Goal: Task Accomplishment & Management: Use online tool/utility

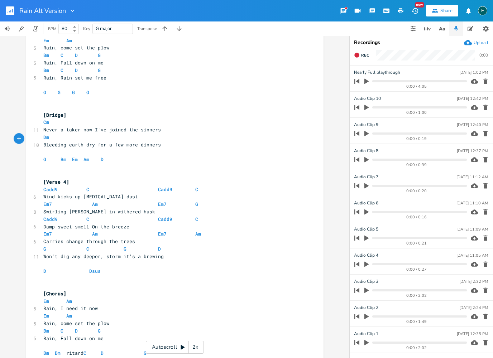
scroll to position [619, 0]
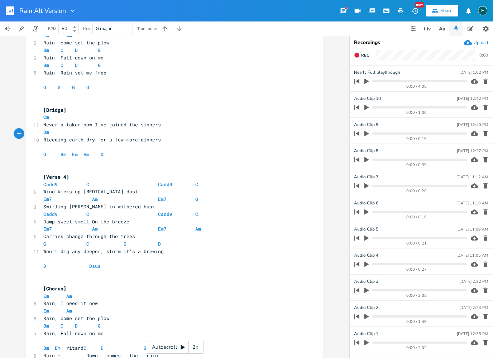
click at [161, 121] on pre "Never a taker now I've joined the sinners" at bounding box center [171, 125] width 259 height 8
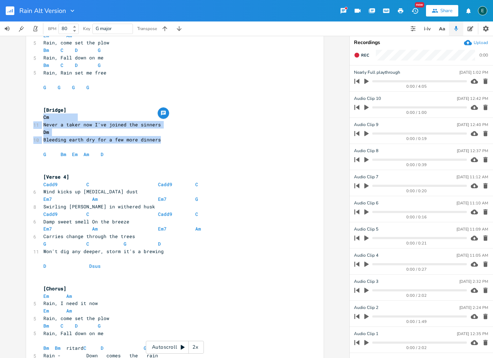
copy div "Cm 11 Never a taker now I've joined the sinners Dm 10 Bleeding earth dry for a …"
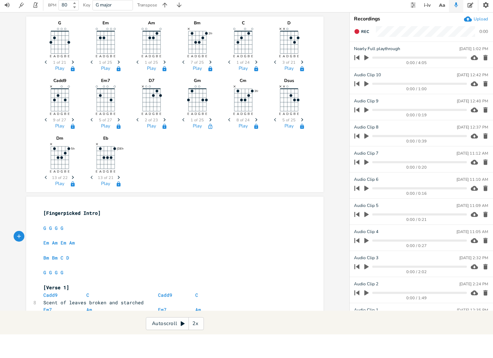
scroll to position [0, 0]
click at [238, 270] on pre "​" at bounding box center [171, 274] width 259 height 8
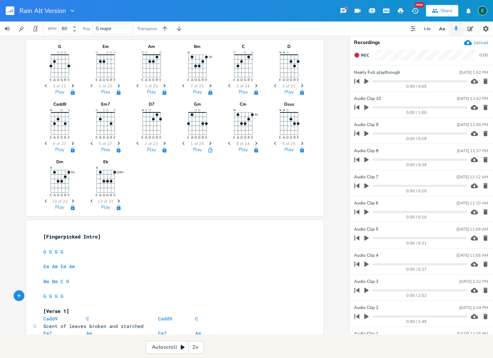
click at [10, 9] on rect "button" at bounding box center [10, 10] width 9 height 9
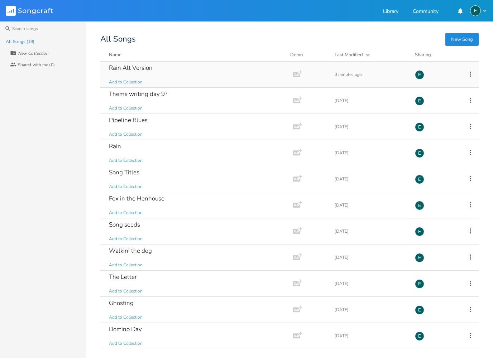
click at [130, 74] on div "Rain Alt Version Add to Collection" at bounding box center [195, 75] width 173 height 26
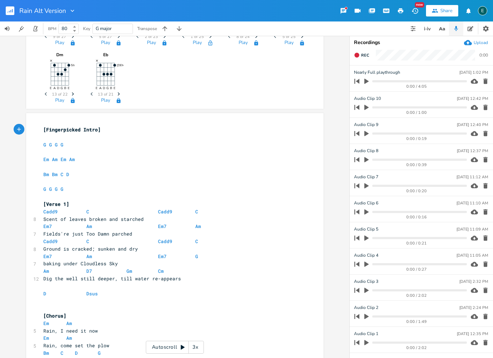
scroll to position [106, 0]
click at [158, 345] on div "Autoscroll 3x" at bounding box center [175, 347] width 58 height 13
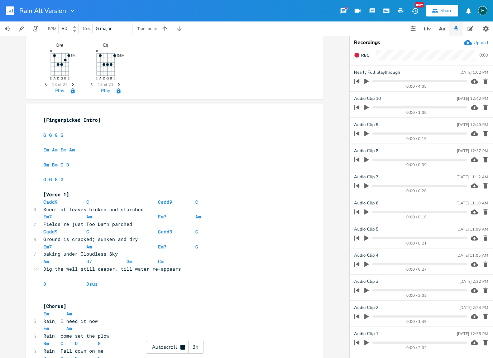
click at [192, 343] on div "3x" at bounding box center [195, 347] width 13 height 13
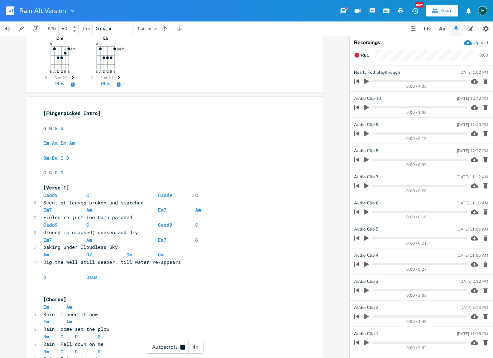
click at [193, 344] on div "4x" at bounding box center [195, 347] width 13 height 13
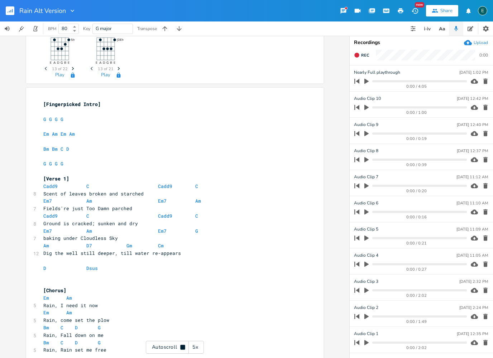
click at [193, 344] on div "5x" at bounding box center [195, 347] width 13 height 13
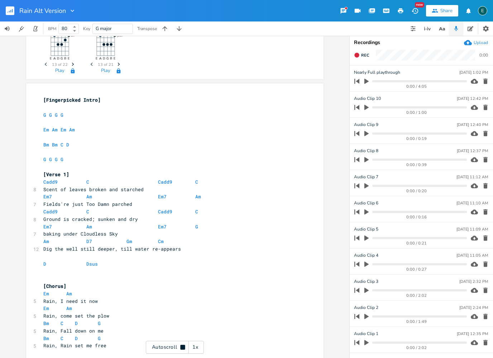
click at [193, 344] on div "1x" at bounding box center [195, 347] width 13 height 13
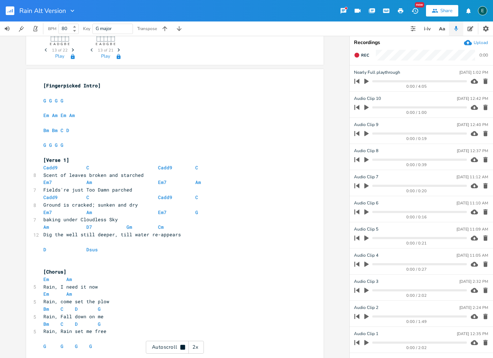
click at [161, 344] on div "Autoscroll 2x" at bounding box center [175, 347] width 58 height 13
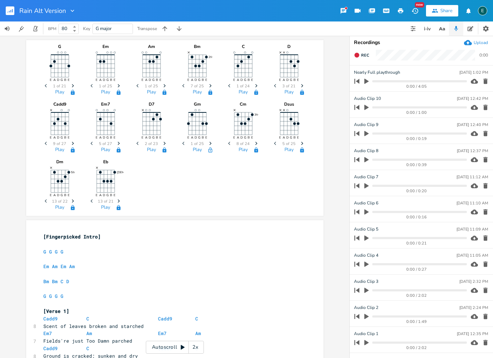
scroll to position [0, 0]
click at [37, 32] on button "button" at bounding box center [36, 28] width 14 height 14
click at [35, 30] on icon "button" at bounding box center [35, 28] width 6 height 6
click at [9, 28] on icon "button" at bounding box center [7, 28] width 5 height 5
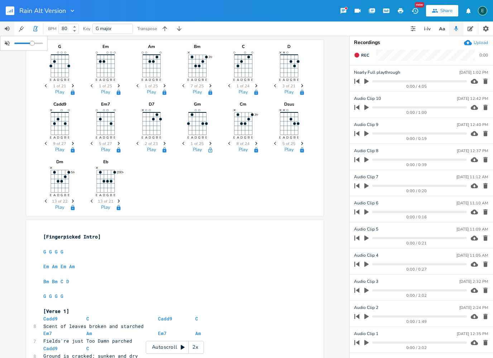
click at [9, 28] on icon "button" at bounding box center [7, 28] width 5 height 5
click at [36, 28] on icon "button" at bounding box center [35, 28] width 6 height 6
click at [75, 27] on icon at bounding box center [74, 27] width 3 height 2
click at [75, 31] on icon at bounding box center [74, 31] width 3 height 2
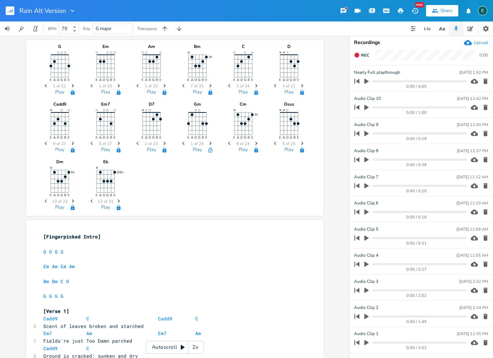
type input "80"
click at [75, 27] on icon at bounding box center [74, 27] width 3 height 2
click at [38, 29] on icon "button" at bounding box center [35, 28] width 6 height 6
click at [12, 12] on rect "button" at bounding box center [10, 10] width 9 height 9
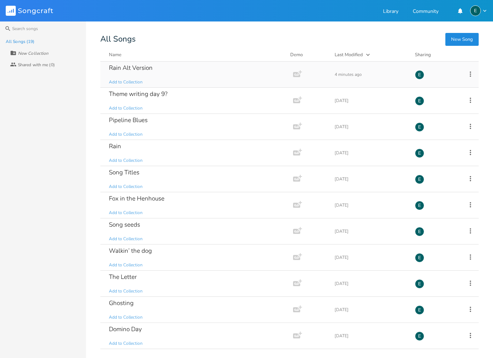
click at [132, 72] on div "Rain Alt Version Add to Collection" at bounding box center [195, 75] width 173 height 26
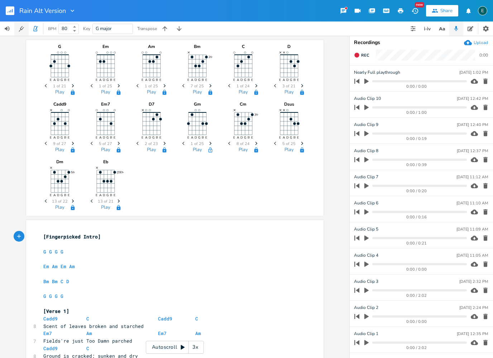
click at [20, 28] on icon "button" at bounding box center [21, 28] width 7 height 7
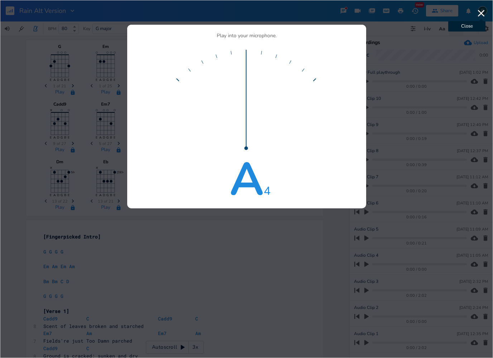
click at [483, 11] on icon "button" at bounding box center [481, 13] width 7 height 7
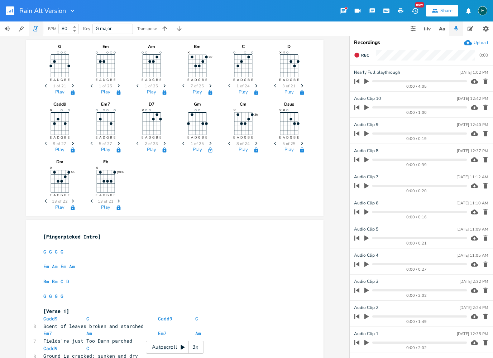
click at [37, 31] on icon "button" at bounding box center [35, 28] width 4 height 5
click at [36, 30] on icon "button" at bounding box center [35, 28] width 6 height 6
click at [151, 343] on div "Autoscroll 3x" at bounding box center [175, 347] width 58 height 13
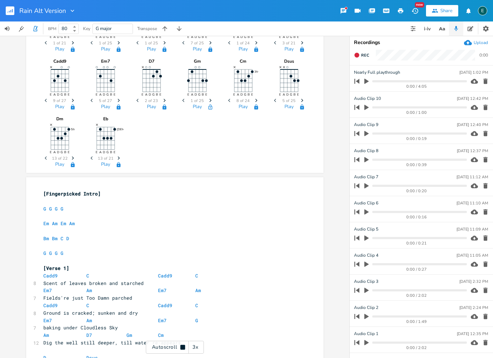
click at [154, 346] on div "Autoscroll 3x" at bounding box center [175, 347] width 58 height 13
click at [191, 346] on div "3x" at bounding box center [195, 347] width 13 height 13
click at [191, 346] on div "4x" at bounding box center [195, 347] width 13 height 13
click at [191, 346] on div "5x" at bounding box center [195, 347] width 13 height 13
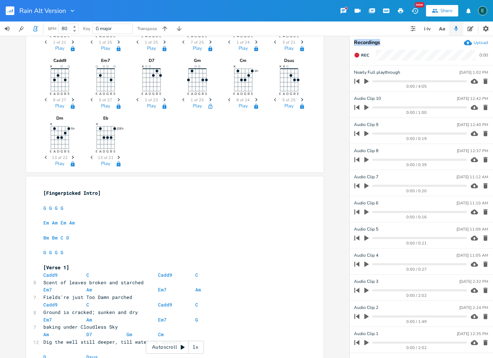
click at [191, 346] on div "1x" at bounding box center [195, 347] width 13 height 13
click at [154, 344] on div "Autoscroll 2x" at bounding box center [175, 347] width 58 height 13
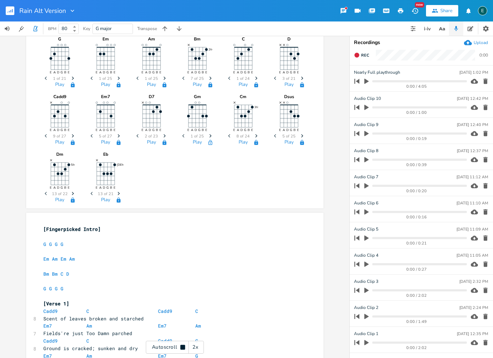
scroll to position [0, 0]
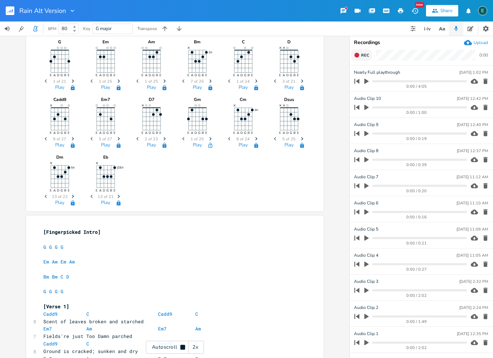
click at [357, 56] on icon "button" at bounding box center [356, 55] width 5 height 5
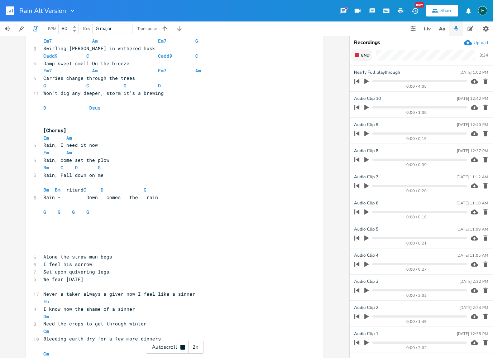
scroll to position [778, 0]
click at [356, 57] on rect "button" at bounding box center [357, 55] width 4 height 4
click at [366, 82] on icon "button" at bounding box center [366, 81] width 4 height 5
click at [364, 81] on icon "button" at bounding box center [366, 81] width 6 height 6
click at [11, 11] on rect "button" at bounding box center [10, 10] width 9 height 9
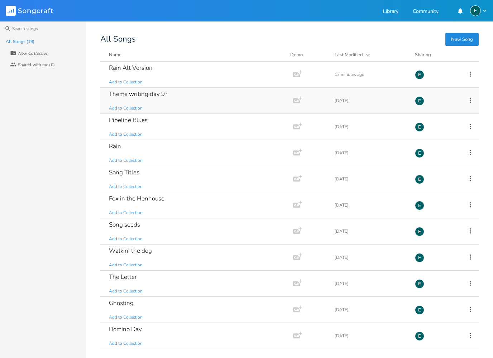
click at [133, 97] on div "Theme writing day 9?" at bounding box center [138, 94] width 58 height 6
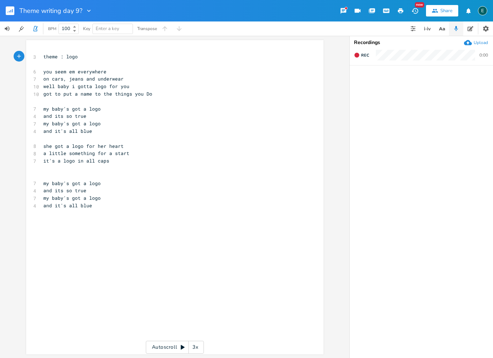
click at [11, 11] on icon "button" at bounding box center [10, 11] width 1 height 3
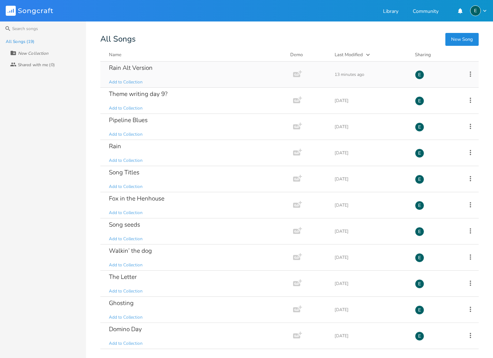
click at [131, 69] on div "Rain Alt Version" at bounding box center [131, 68] width 44 height 6
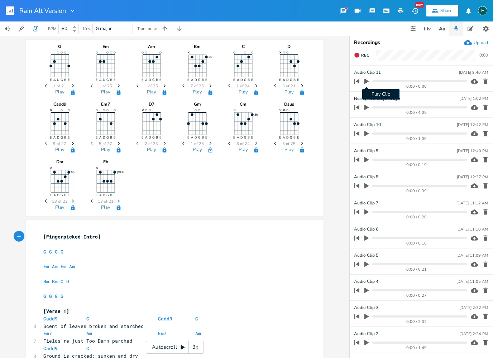
click at [366, 81] on icon "button" at bounding box center [366, 81] width 4 height 5
click at [486, 82] on icon "button" at bounding box center [485, 81] width 4 height 5
click at [365, 81] on icon "button" at bounding box center [366, 81] width 4 height 5
click at [366, 81] on icon "button" at bounding box center [367, 81] width 6 height 6
click at [40, 28] on button "button" at bounding box center [36, 28] width 14 height 14
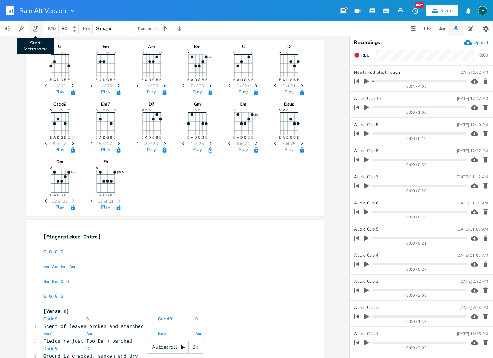
click at [38, 28] on icon "button" at bounding box center [35, 28] width 6 height 6
click at [356, 56] on icon "button" at bounding box center [356, 55] width 5 height 5
click at [357, 54] on rect "button" at bounding box center [357, 55] width 4 height 4
click at [485, 82] on icon "button" at bounding box center [485, 81] width 4 height 5
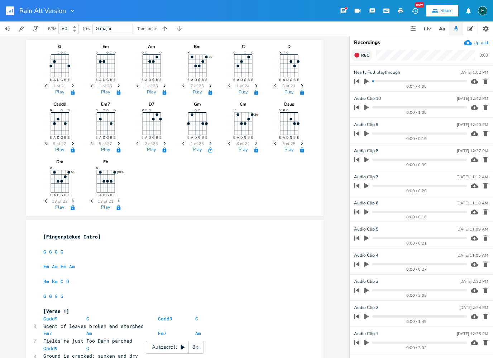
click at [485, 10] on div "E" at bounding box center [482, 10] width 9 height 9
click at [443, 61] on span "Sign Out" at bounding box center [445, 61] width 17 height 5
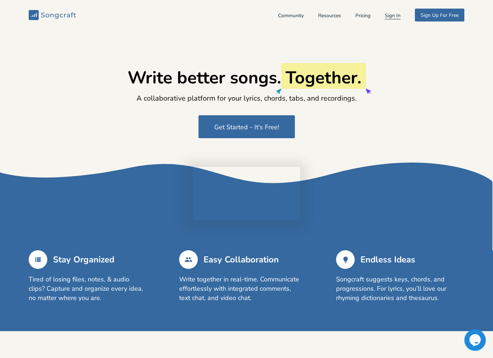
click at [395, 18] on button "Sign In" at bounding box center [393, 16] width 16 height 6
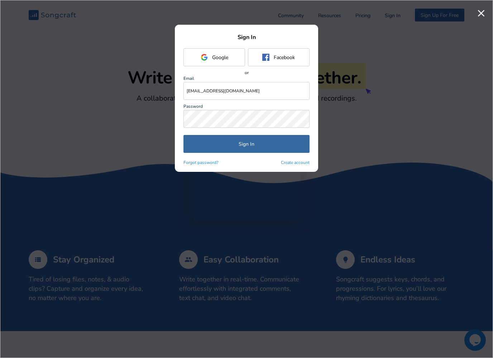
type input "easlakson@yahoo.com"
click at [246, 144] on button "Sign In" at bounding box center [246, 144] width 126 height 18
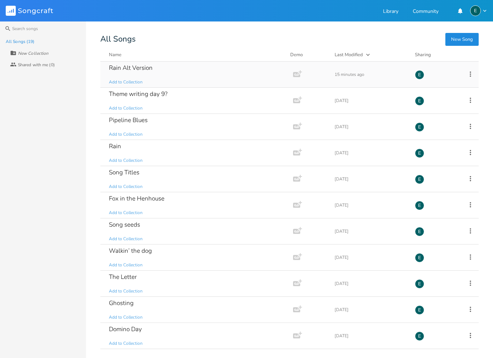
click at [142, 70] on div "Rain Alt Version" at bounding box center [131, 68] width 44 height 6
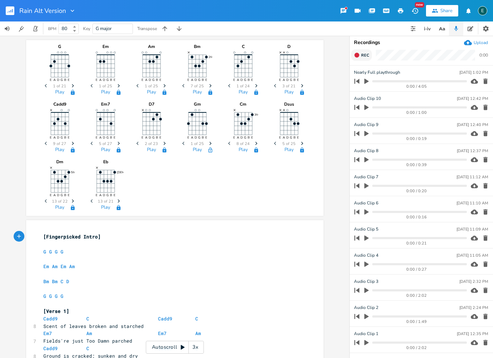
click at [361, 56] on span "Rec" at bounding box center [365, 55] width 8 height 5
click at [358, 57] on rect "button" at bounding box center [357, 55] width 4 height 4
click at [366, 82] on icon "button" at bounding box center [366, 81] width 4 height 5
click at [485, 81] on icon "button" at bounding box center [485, 81] width 4 height 5
click at [359, 55] on icon "button" at bounding box center [356, 55] width 5 height 5
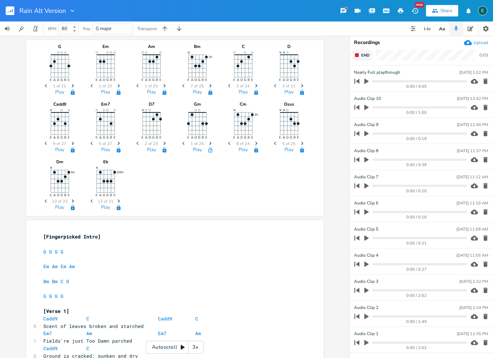
click at [361, 58] on button "End" at bounding box center [361, 54] width 21 height 11
click at [373, 81] on progress at bounding box center [419, 81] width 94 height 2
click at [364, 82] on icon "button" at bounding box center [366, 81] width 4 height 5
click at [487, 82] on icon "button" at bounding box center [485, 81] width 4 height 5
click at [38, 25] on button "button" at bounding box center [36, 28] width 14 height 14
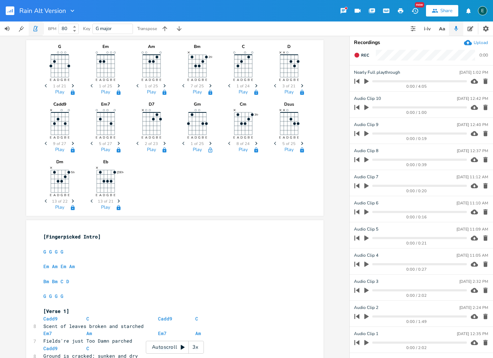
click at [38, 30] on icon "button" at bounding box center [35, 28] width 6 height 6
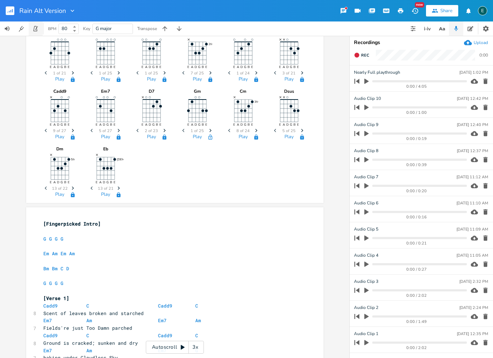
scroll to position [11, 0]
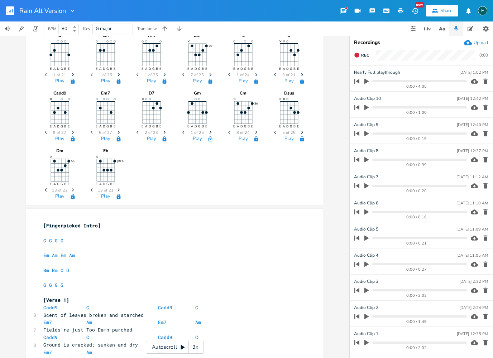
click at [199, 343] on div "3x" at bounding box center [195, 347] width 13 height 13
click at [198, 342] on div "4x" at bounding box center [195, 347] width 13 height 13
click at [196, 341] on pre "Ground is cracked; sunken and dry" at bounding box center [171, 345] width 259 height 8
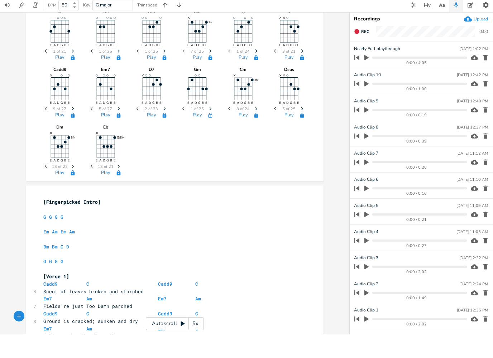
click at [198, 341] on div "5x" at bounding box center [195, 347] width 13 height 13
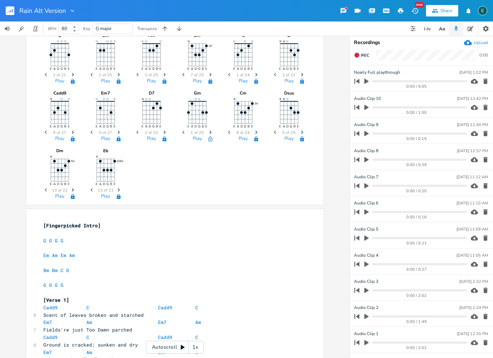
click at [200, 344] on div "1x" at bounding box center [195, 347] width 13 height 13
click at [181, 348] on icon at bounding box center [183, 347] width 4 height 5
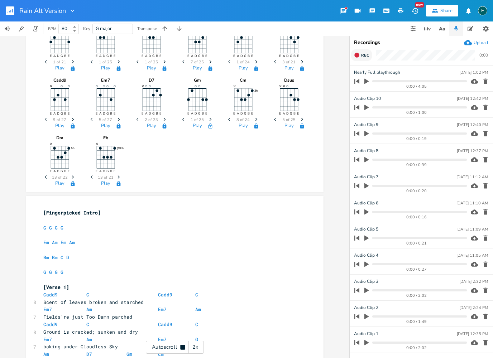
click at [365, 56] on span "Rec" at bounding box center [365, 55] width 8 height 5
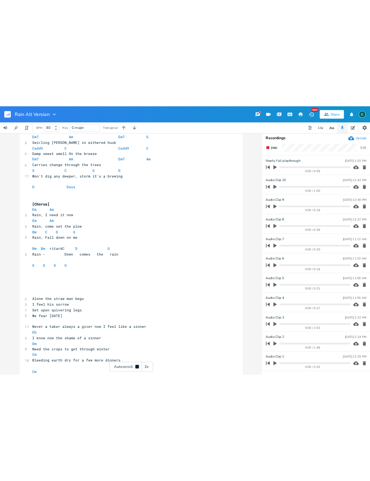
scroll to position [778, 0]
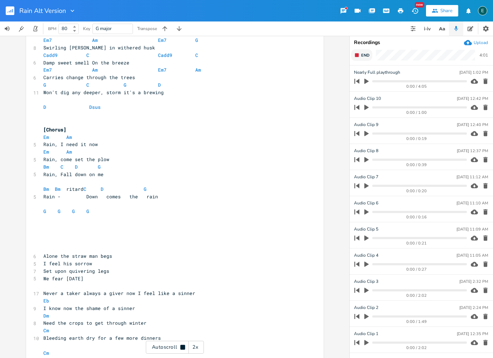
click at [359, 55] on icon "button" at bounding box center [357, 55] width 6 height 6
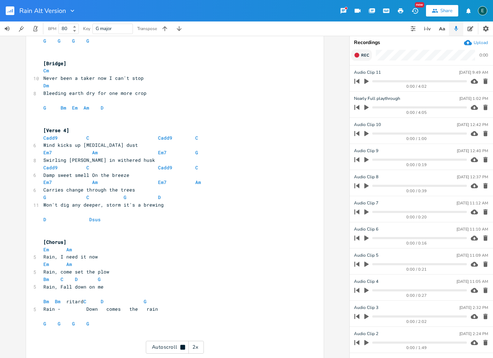
scroll to position [666, 0]
click at [180, 346] on icon at bounding box center [183, 348] width 6 height 6
click at [366, 81] on icon "button" at bounding box center [366, 81] width 4 height 5
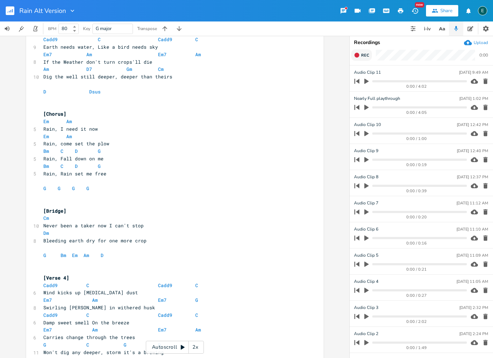
scroll to position [524, 0]
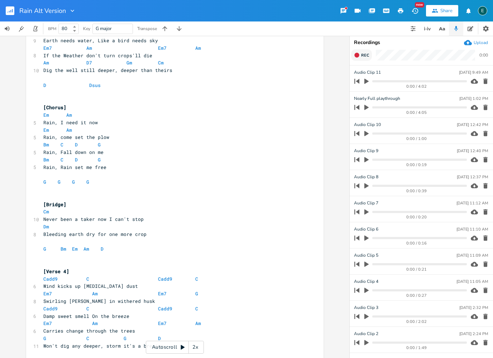
click at [359, 55] on icon "button" at bounding box center [356, 55] width 5 height 5
click at [358, 58] on button "End" at bounding box center [361, 54] width 21 height 11
click at [365, 81] on icon "button" at bounding box center [366, 81] width 4 height 5
click at [366, 80] on icon "button" at bounding box center [366, 81] width 4 height 5
click at [368, 82] on icon "button" at bounding box center [366, 81] width 4 height 5
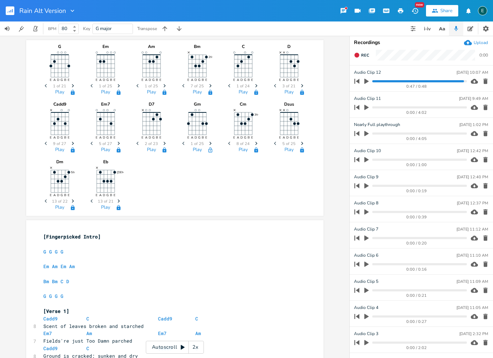
scroll to position [0, 0]
click at [360, 57] on button "Rec" at bounding box center [361, 54] width 21 height 11
click at [180, 344] on div "Autoscroll 2x" at bounding box center [175, 347] width 58 height 13
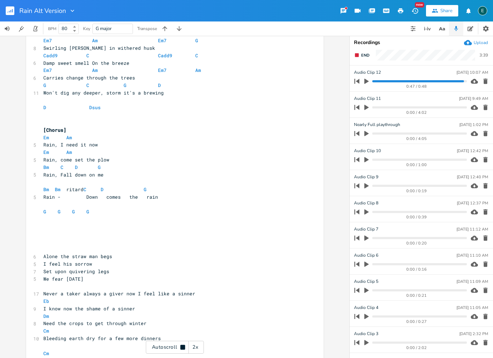
scroll to position [778, 0]
click at [357, 55] on rect "button" at bounding box center [357, 55] width 4 height 4
click at [366, 82] on icon "button" at bounding box center [366, 81] width 4 height 5
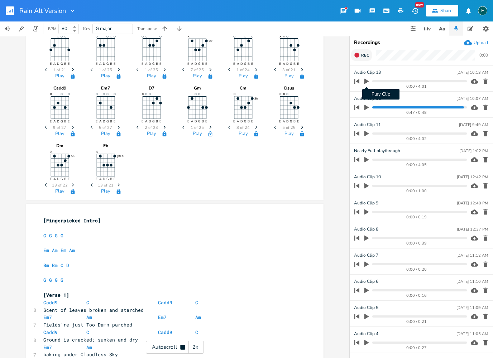
click at [366, 82] on icon "button" at bounding box center [366, 81] width 4 height 5
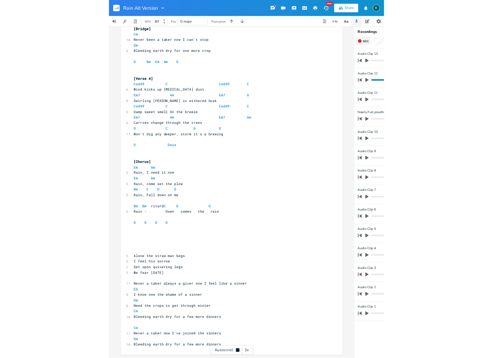
scroll to position [655, 0]
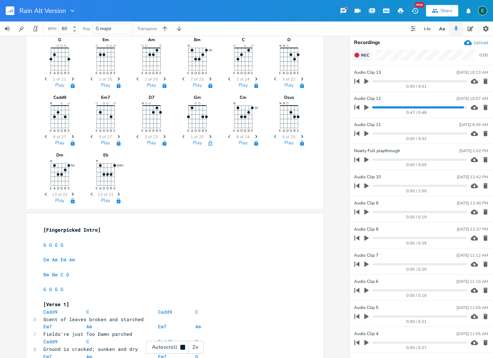
click at [366, 108] on icon "button" at bounding box center [366, 107] width 4 height 5
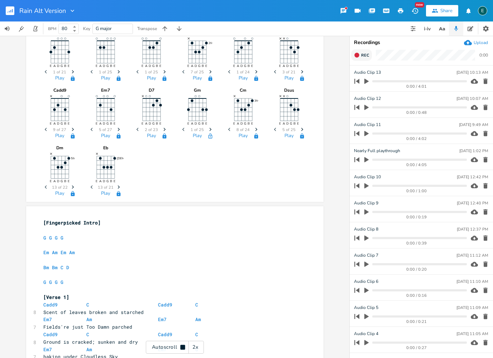
click at [366, 108] on icon "button" at bounding box center [366, 107] width 4 height 5
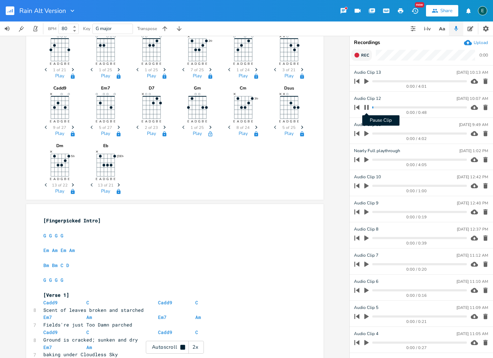
click at [366, 103] on button "Pause Clip" at bounding box center [366, 107] width 9 height 11
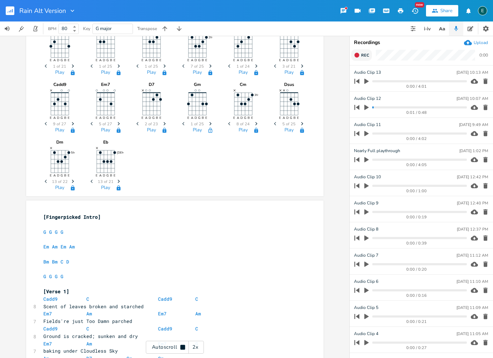
click at [367, 82] on icon "button" at bounding box center [366, 81] width 4 height 5
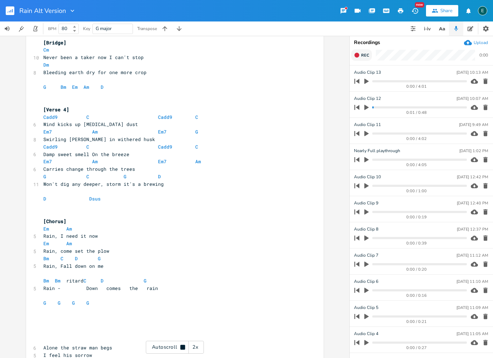
scroll to position [687, 0]
click at [165, 345] on div "Autoscroll 2x" at bounding box center [175, 347] width 58 height 13
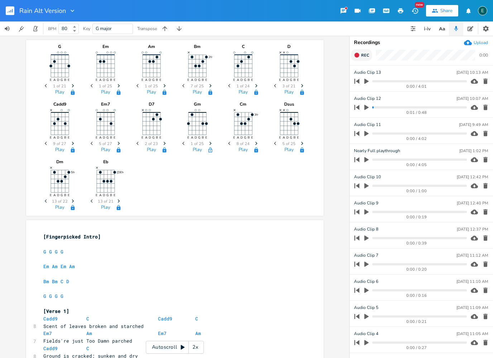
scroll to position [0, 0]
click at [150, 342] on div "Autoscroll 2x" at bounding box center [175, 347] width 58 height 13
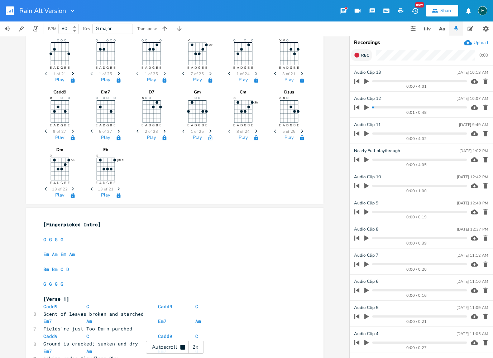
click at [366, 82] on icon "button" at bounding box center [366, 81] width 4 height 5
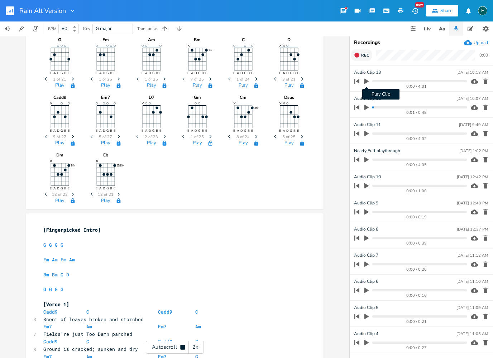
click at [367, 80] on icon "button" at bounding box center [366, 81] width 6 height 6
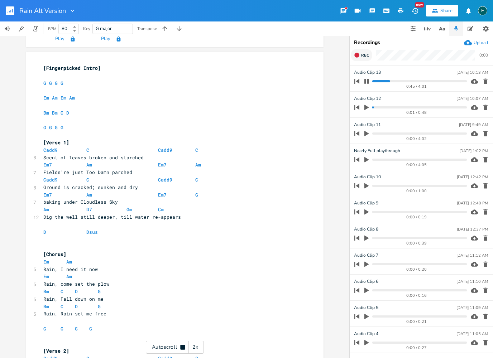
click at [367, 83] on icon "button" at bounding box center [367, 81] width 6 height 6
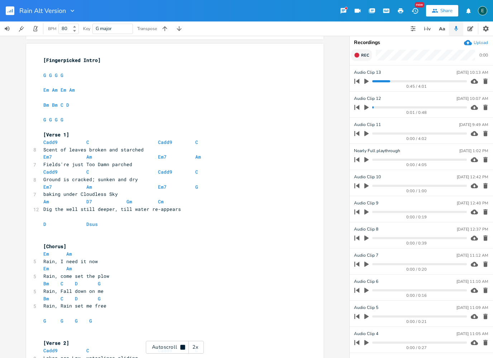
click at [358, 81] on icon "button" at bounding box center [356, 81] width 5 height 5
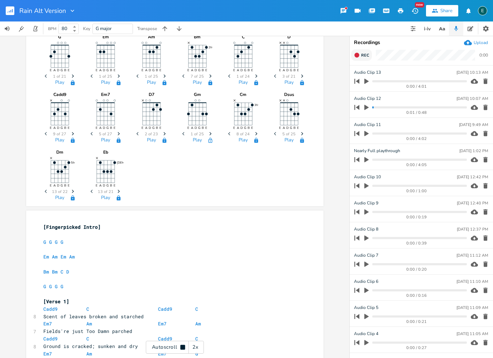
click at [366, 82] on icon "button" at bounding box center [366, 81] width 4 height 5
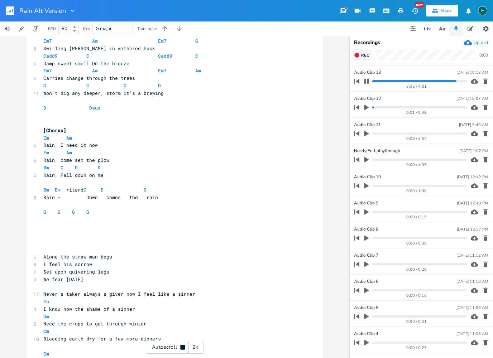
scroll to position [778, 0]
click at [179, 344] on div "Autoscroll 2x" at bounding box center [175, 347] width 58 height 13
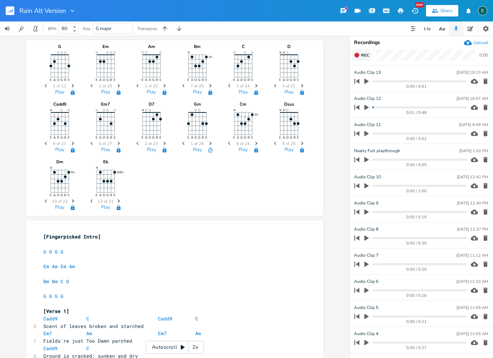
scroll to position [0, 0]
click at [68, 254] on pre "G G G G" at bounding box center [171, 252] width 259 height 8
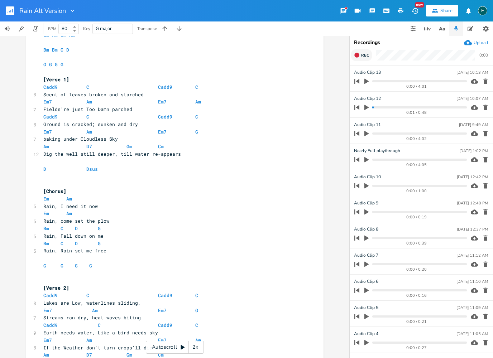
scroll to position [232, 0]
click at [178, 350] on div "Autoscroll 2x" at bounding box center [175, 347] width 58 height 13
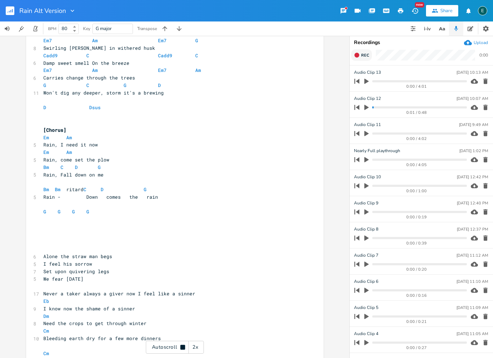
scroll to position [778, 0]
click at [171, 346] on div "Autoscroll 2x" at bounding box center [175, 347] width 58 height 13
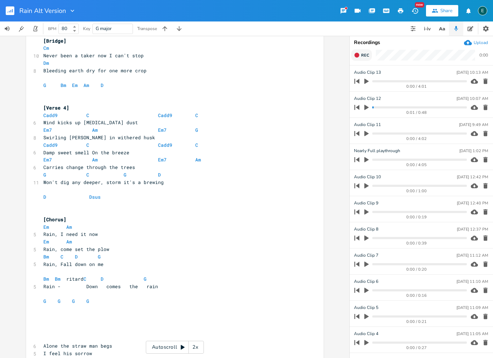
scroll to position [688, 0]
click at [99, 134] on span "Swirling [PERSON_NAME] in withered husk" at bounding box center [99, 137] width 112 height 6
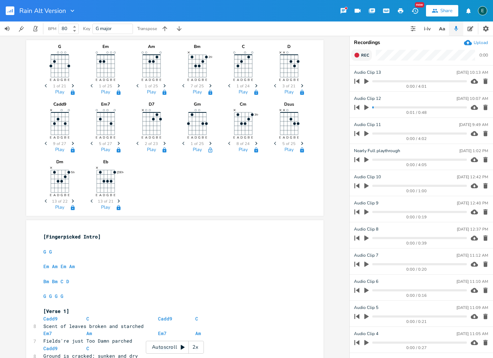
scroll to position [0, 0]
click at [169, 348] on div "Autoscroll 2x" at bounding box center [175, 347] width 58 height 13
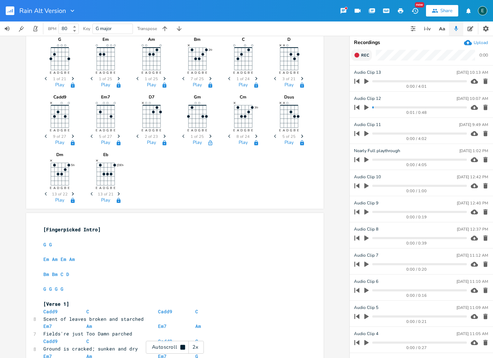
click at [359, 54] on icon "button" at bounding box center [357, 55] width 6 height 6
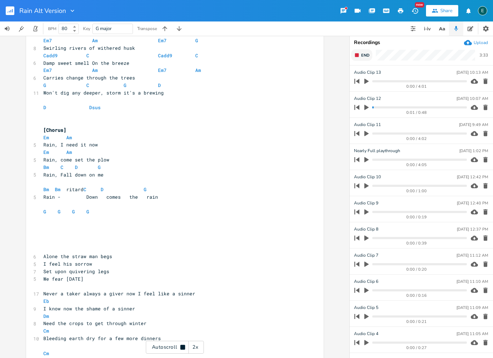
scroll to position [778, 0]
click at [356, 57] on icon "button" at bounding box center [357, 55] width 6 height 6
type input "First Sing/Play Through"
click at [366, 81] on icon "button" at bounding box center [366, 81] width 4 height 5
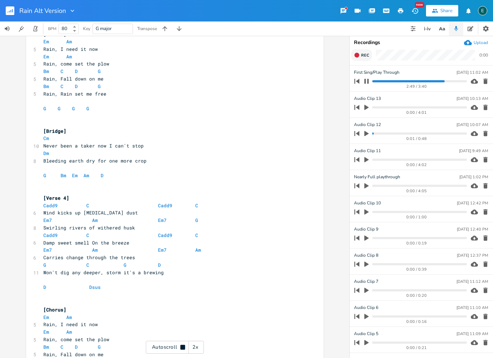
click at [366, 82] on icon "button" at bounding box center [367, 81] width 6 height 6
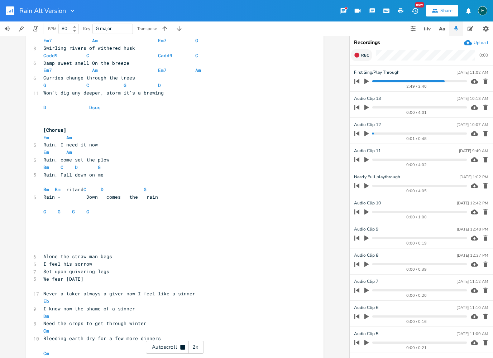
scroll to position [778, 0]
click at [367, 83] on icon "button" at bounding box center [366, 81] width 6 height 6
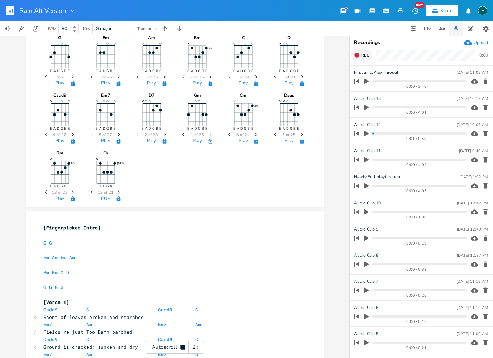
click at [356, 57] on icon "button" at bounding box center [356, 55] width 5 height 5
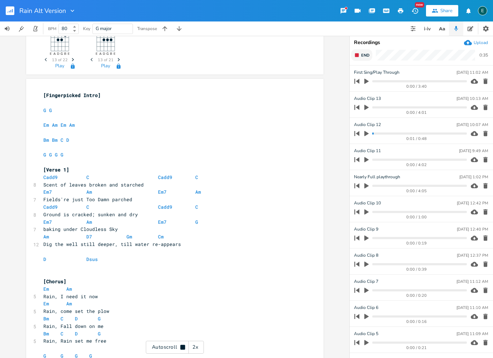
click at [358, 56] on rect "button" at bounding box center [357, 55] width 4 height 4
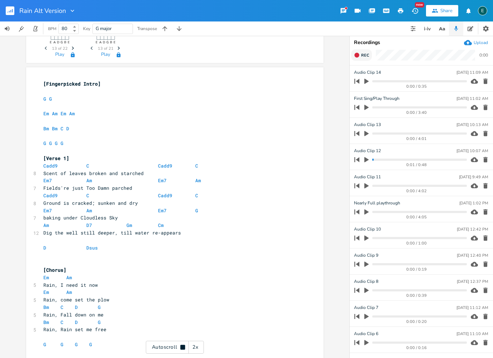
scroll to position [154, 0]
click at [486, 83] on icon "button" at bounding box center [485, 81] width 4 height 5
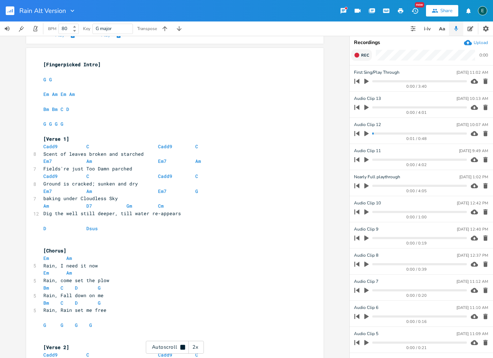
click at [164, 345] on div "Autoscroll 2x" at bounding box center [175, 347] width 58 height 13
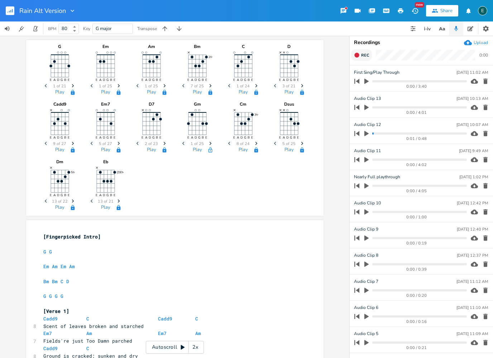
scroll to position [0, 0]
click at [67, 293] on pre "G G G G" at bounding box center [171, 297] width 259 height 8
drag, startPoint x: 67, startPoint y: 294, endPoint x: 80, endPoint y: 294, distance: 13.6
click at [67, 294] on pre "G G G G" at bounding box center [171, 297] width 259 height 8
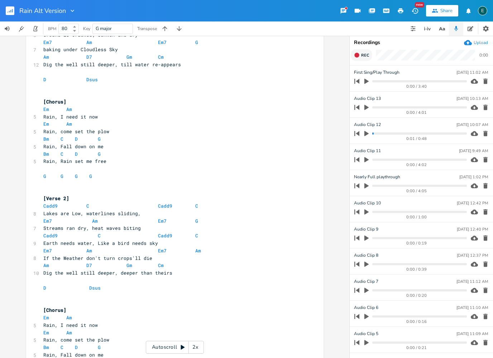
scroll to position [322, 0]
click at [95, 172] on pre "G G G G" at bounding box center [171, 176] width 259 height 8
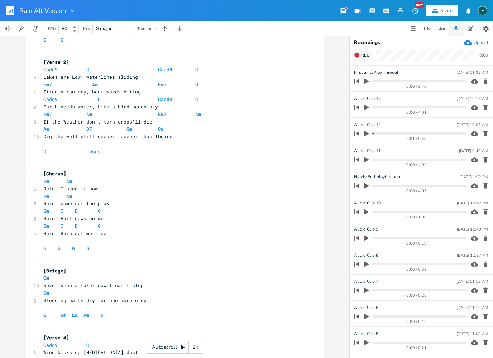
scroll to position [470, 0]
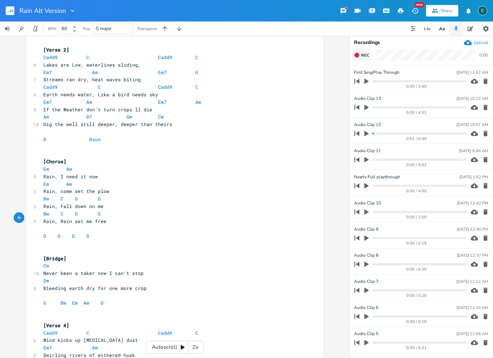
click at [89, 233] on span "G G G G" at bounding box center [67, 236] width 49 height 6
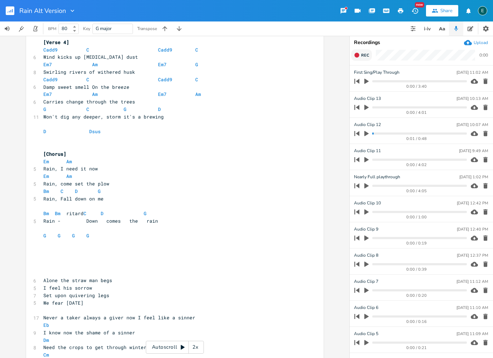
scroll to position [771, 0]
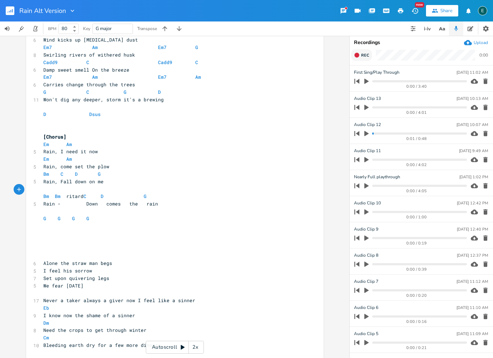
click at [96, 215] on pre "G G G G" at bounding box center [171, 219] width 259 height 8
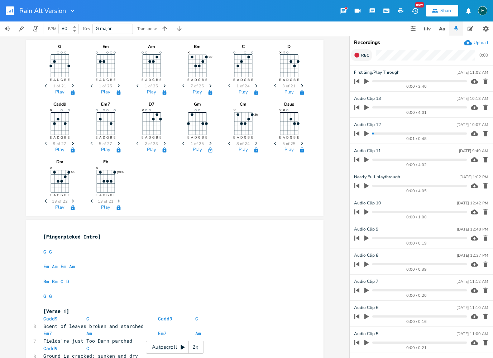
scroll to position [0, 0]
click at [211, 145] on icon "Next" at bounding box center [210, 144] width 4 height 4
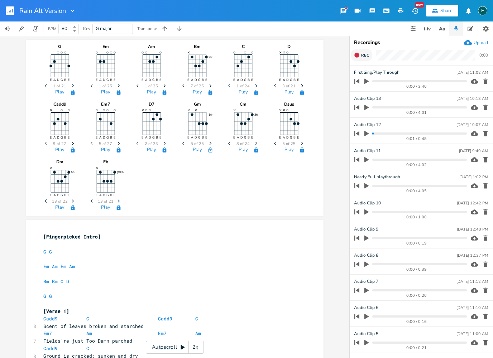
click at [211, 145] on icon "Next" at bounding box center [210, 144] width 4 height 4
click at [211, 150] on icon "button" at bounding box center [210, 150] width 6 height 6
click at [367, 54] on span "Rec" at bounding box center [365, 55] width 8 height 5
click at [171, 349] on div "Autoscroll 2x" at bounding box center [175, 347] width 58 height 13
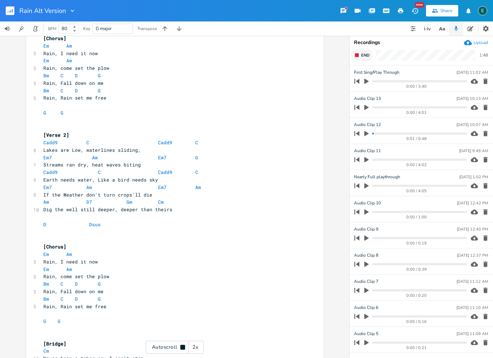
click at [359, 56] on rect "button" at bounding box center [357, 55] width 4 height 4
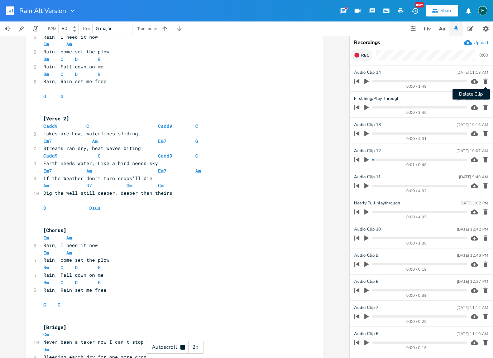
scroll to position [402, 0]
click at [485, 82] on icon "button" at bounding box center [485, 81] width 4 height 5
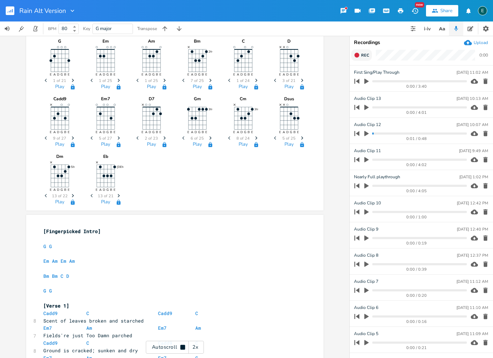
click at [359, 57] on icon "button" at bounding box center [357, 55] width 6 height 6
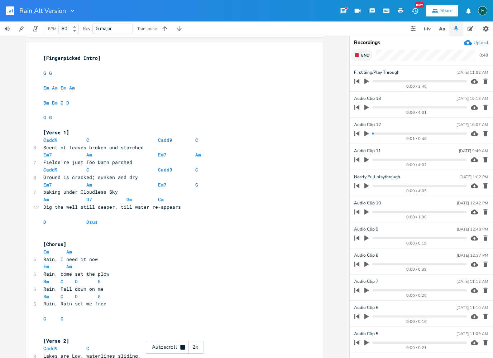
click at [361, 57] on span "End" at bounding box center [365, 55] width 8 height 5
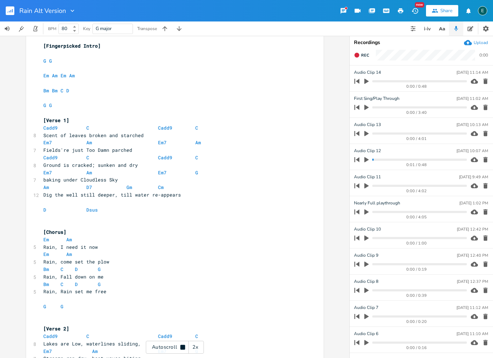
scroll to position [192, 0]
click at [485, 82] on icon "button" at bounding box center [485, 81] width 4 height 5
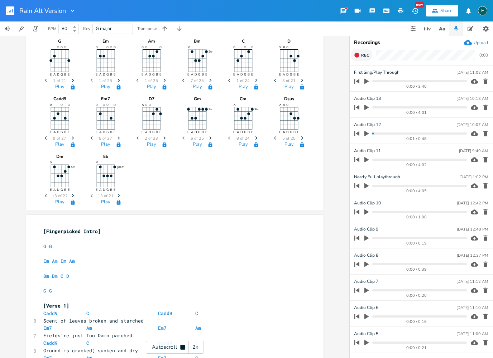
click at [361, 55] on span "Rec" at bounding box center [365, 55] width 8 height 5
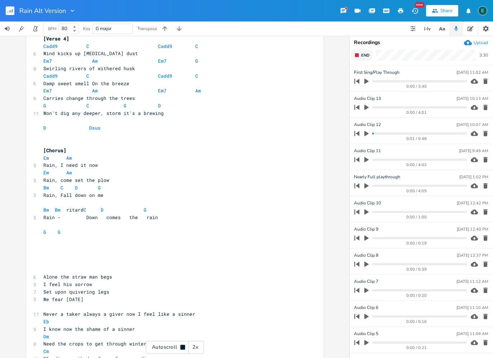
click at [364, 58] on button "End" at bounding box center [361, 54] width 21 height 11
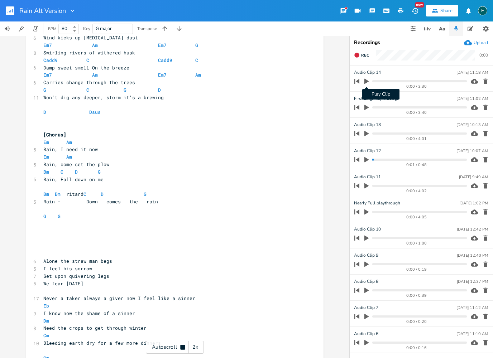
click at [366, 81] on icon "button" at bounding box center [366, 81] width 4 height 5
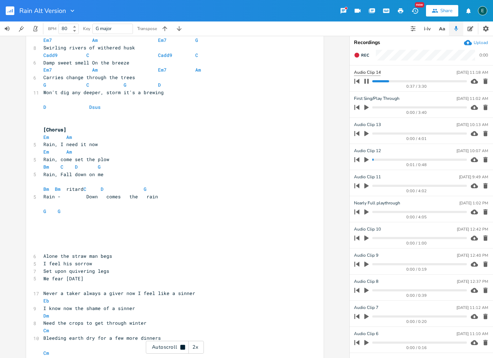
scroll to position [0, 0]
type input "Second Sing/Play Through"
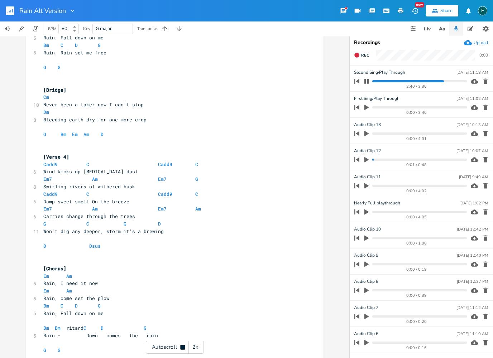
click at [82, 176] on span "Em7 Am Em7 G" at bounding box center [120, 179] width 155 height 6
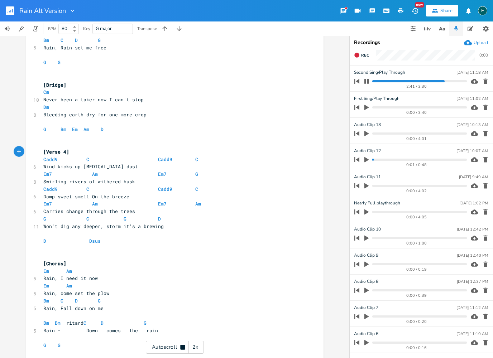
click at [82, 163] on span "Wind kicks up [MEDICAL_DATA] dust" at bounding box center [90, 166] width 95 height 6
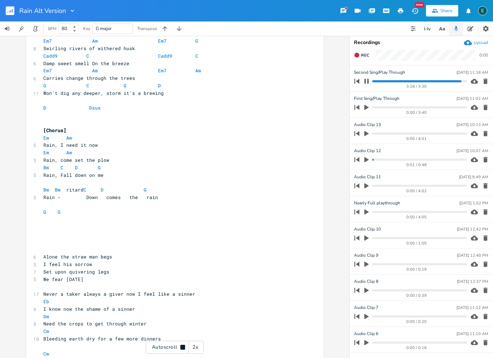
scroll to position [778, 0]
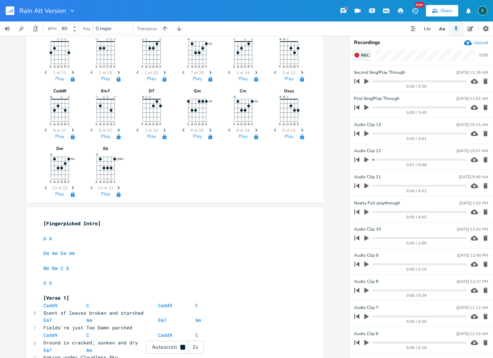
click at [357, 56] on icon "button" at bounding box center [356, 55] width 5 height 5
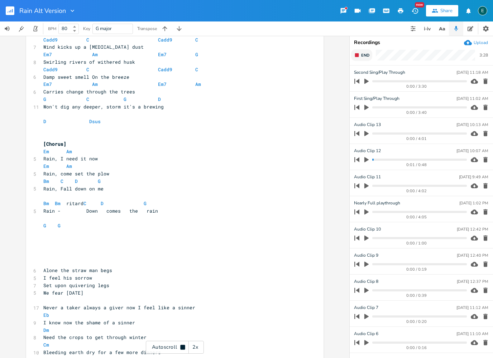
click at [359, 56] on icon "button" at bounding box center [357, 55] width 6 height 6
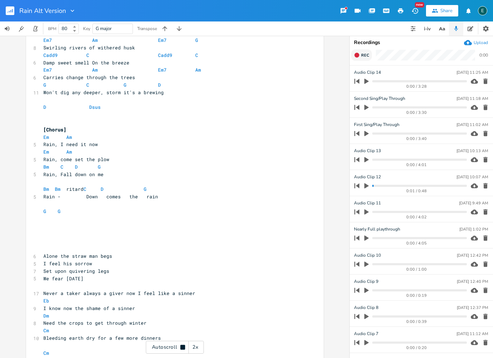
click at [365, 80] on icon "button" at bounding box center [366, 81] width 4 height 5
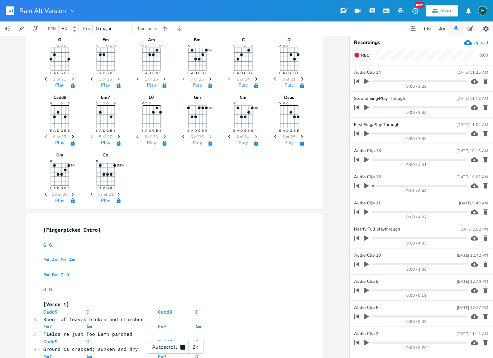
click at [360, 53] on button "Rec" at bounding box center [361, 54] width 21 height 11
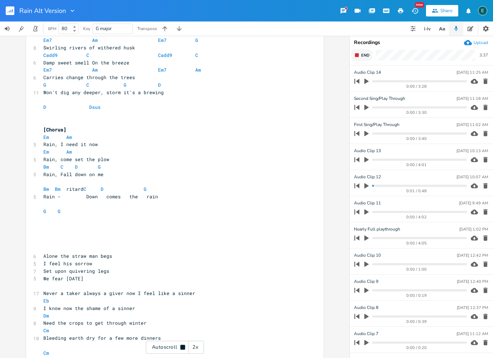
click at [356, 54] on rect "button" at bounding box center [357, 55] width 4 height 4
click at [365, 82] on icon "button" at bounding box center [366, 81] width 4 height 5
type input "Third Sing/Play Through"
type input "Fourth Sing/Play Through"
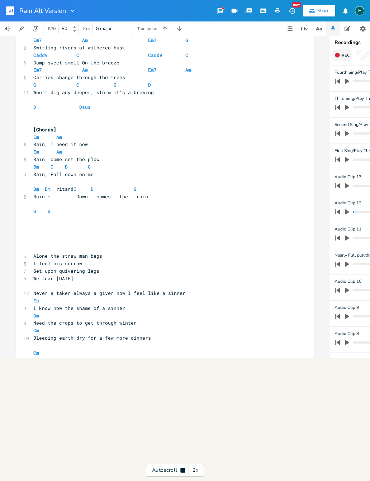
scroll to position [655, 0]
